Goal: Transaction & Acquisition: Purchase product/service

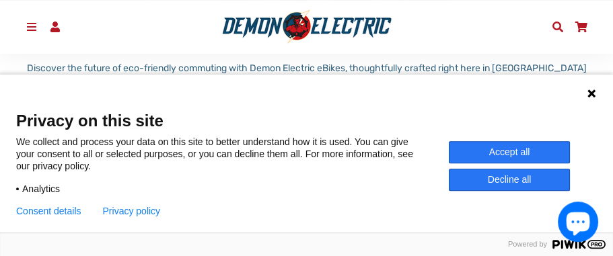
scroll to position [287, 0]
click at [513, 147] on button "Accept all" at bounding box center [509, 152] width 121 height 22
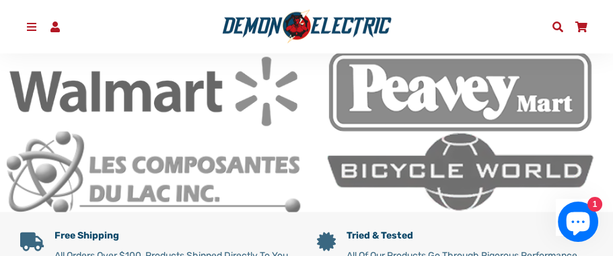
scroll to position [2940, 0]
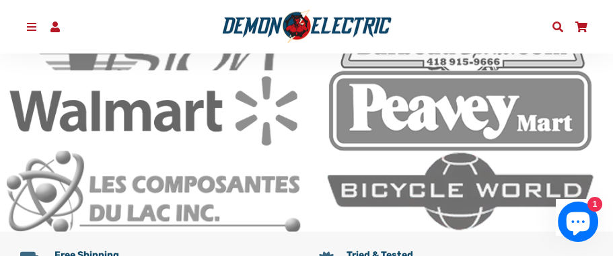
click at [554, 25] on span at bounding box center [558, 27] width 14 height 11
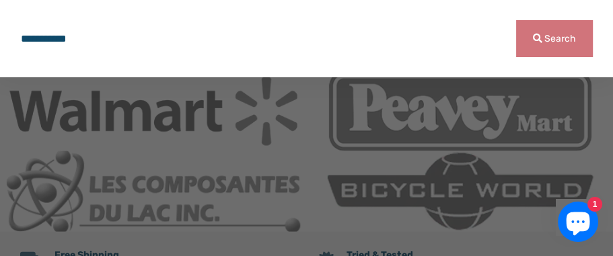
type input "**********"
click at [516, 20] on button "Search" at bounding box center [554, 38] width 77 height 37
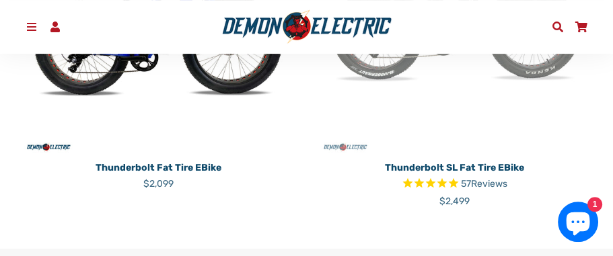
scroll to position [430, 0]
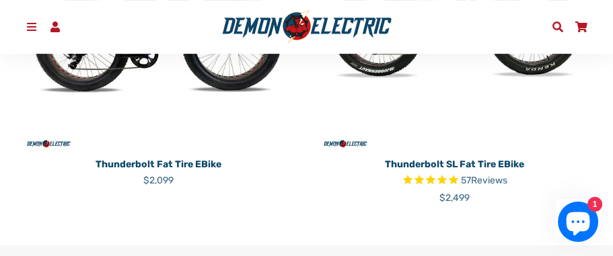
click at [168, 157] on p "Thunderbolt Fat Tire eBike" at bounding box center [158, 164] width 276 height 14
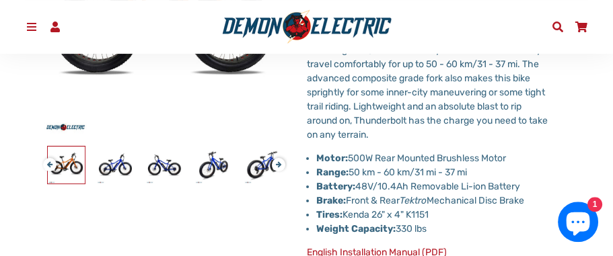
scroll to position [359, 0]
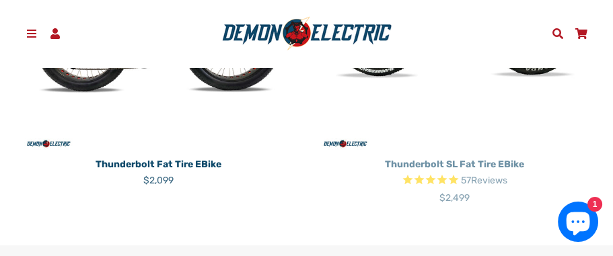
scroll to position [430, 0]
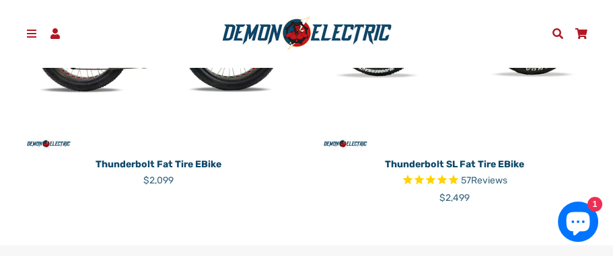
click at [478, 157] on p "Thunderbolt SL Fat Tire eBike" at bounding box center [455, 164] width 276 height 14
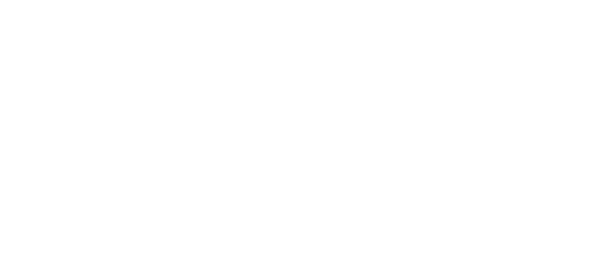
select select "******"
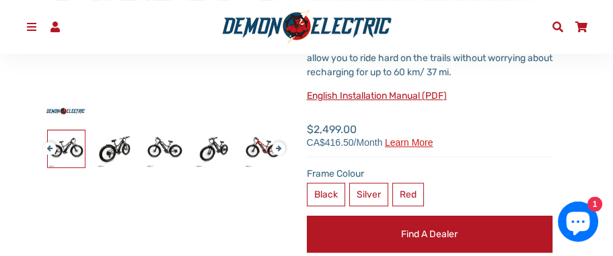
scroll to position [359, 0]
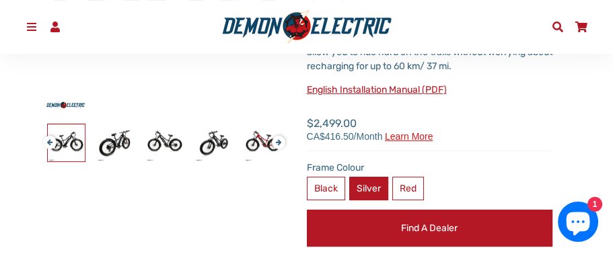
click at [375, 184] on label "Silver" at bounding box center [368, 189] width 39 height 24
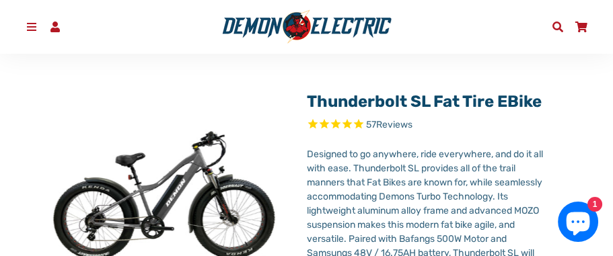
scroll to position [287, 0]
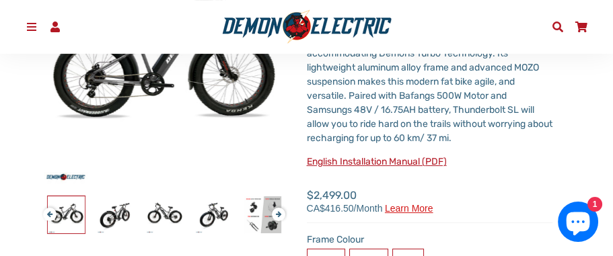
click at [410, 240] on div "Thunderbolt SL Fat Tire eBike 57 Reviews X Fill out the form below to get the l…" at bounding box center [430, 174] width 246 height 470
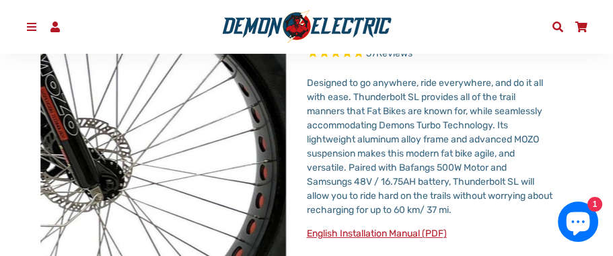
scroll to position [143, 0]
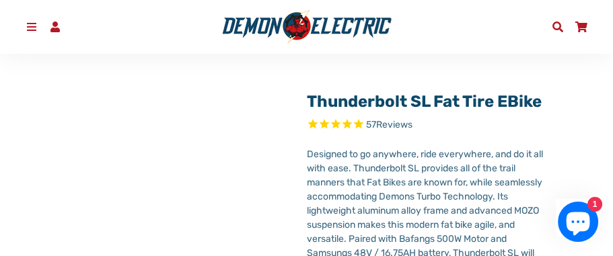
scroll to position [430, 0]
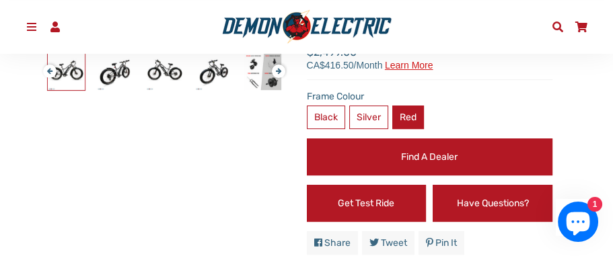
click at [414, 106] on label "Red" at bounding box center [408, 118] width 32 height 24
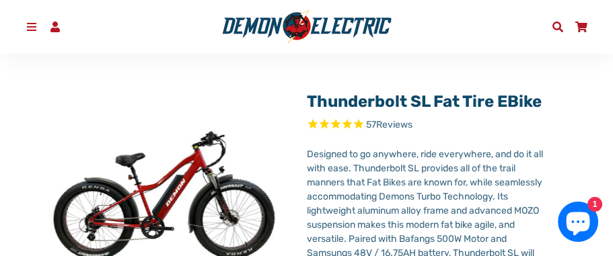
scroll to position [287, 0]
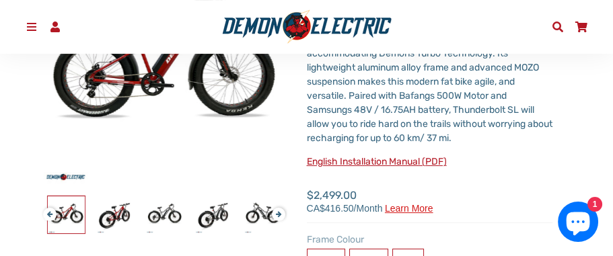
click at [322, 249] on label "Black" at bounding box center [326, 261] width 38 height 24
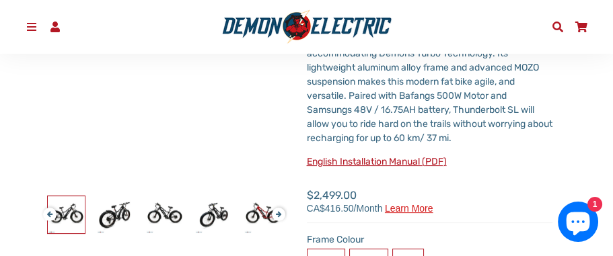
scroll to position [143, 0]
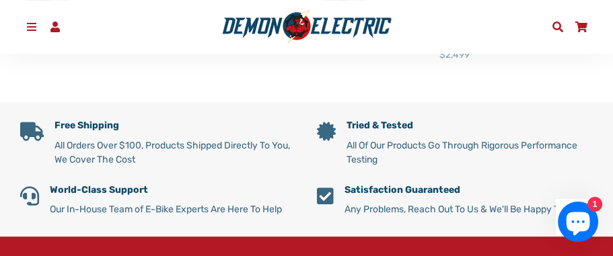
scroll to position [645, 0]
